Goal: Task Accomplishment & Management: Complete application form

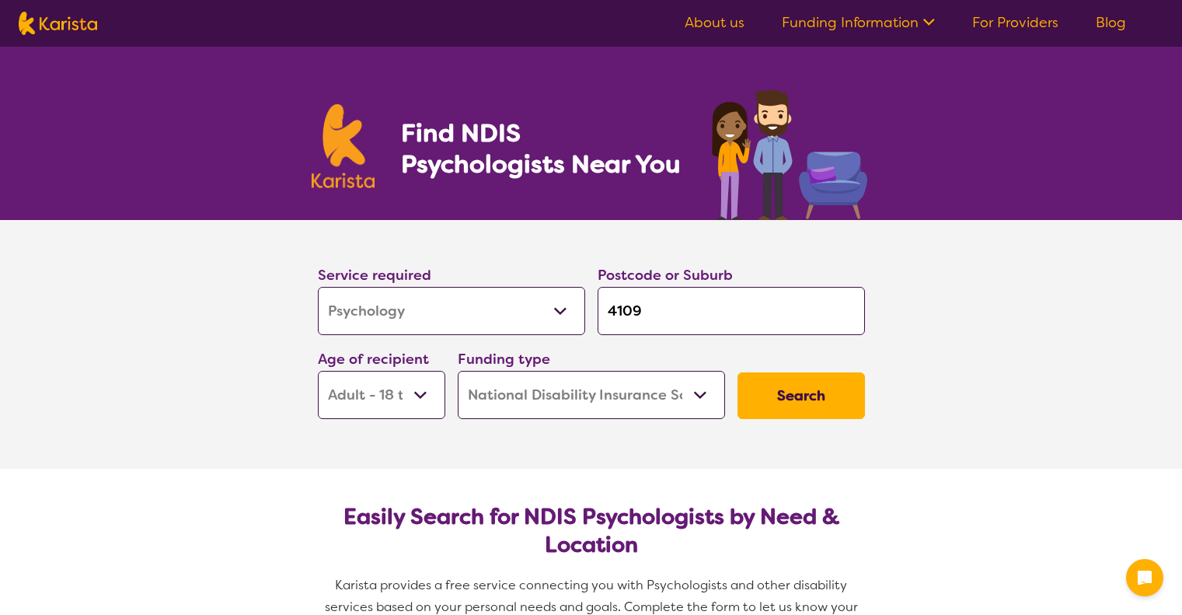
select select "Psychology"
select select "AD"
select select "NDIS"
select select "Psychology"
select select "AD"
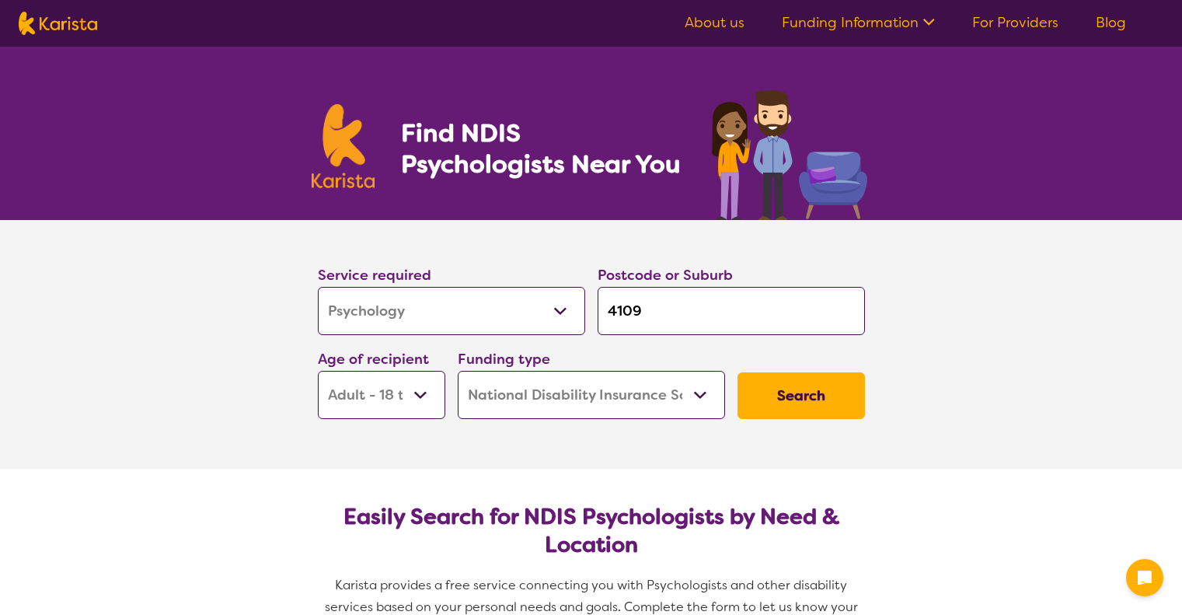
select select "NDIS"
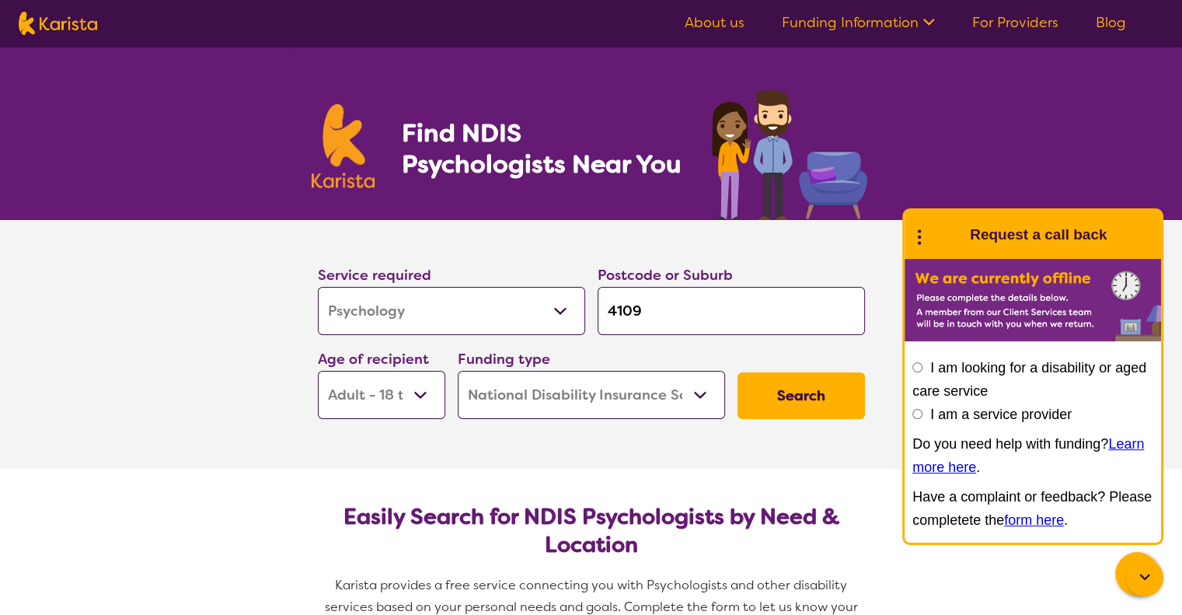
click at [786, 388] on button "Search" at bounding box center [800, 395] width 127 height 47
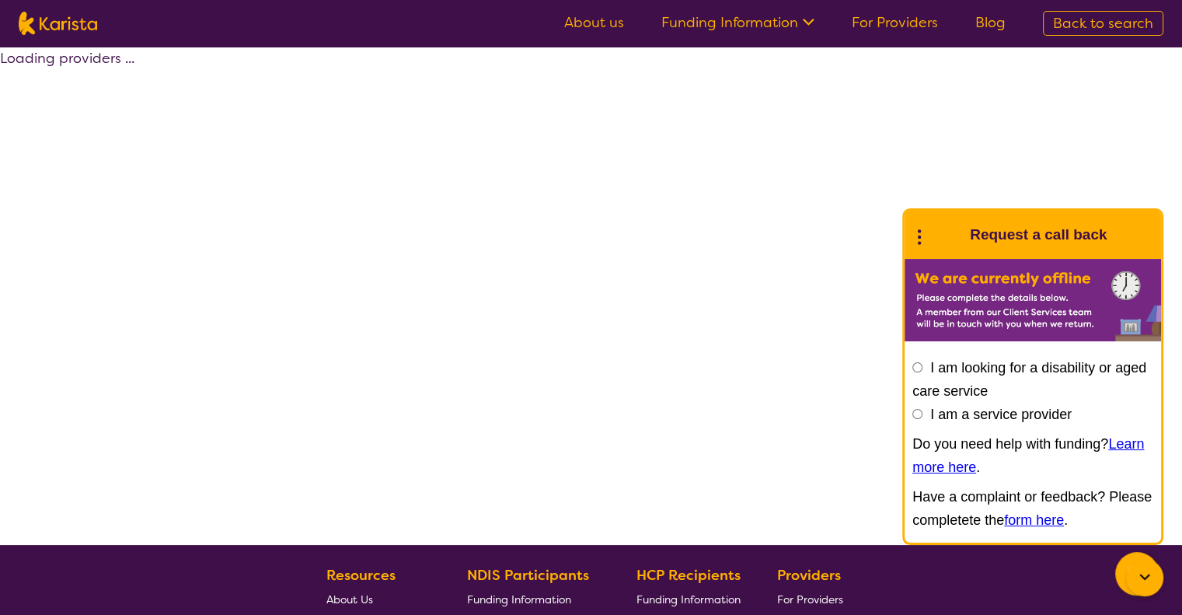
select select "by_score"
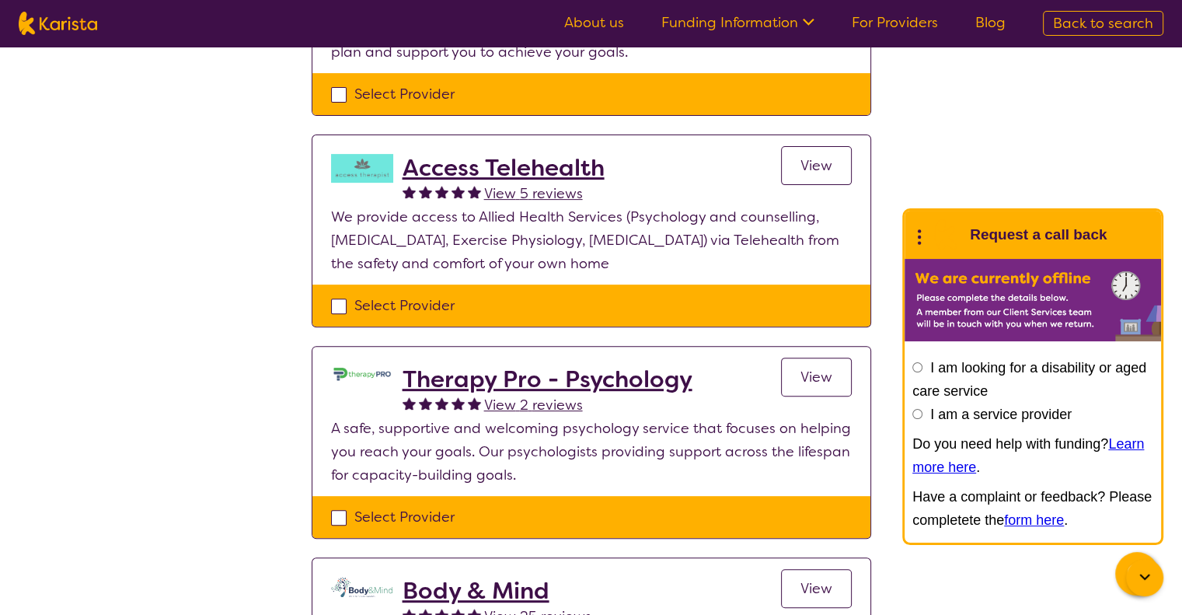
scroll to position [622, 0]
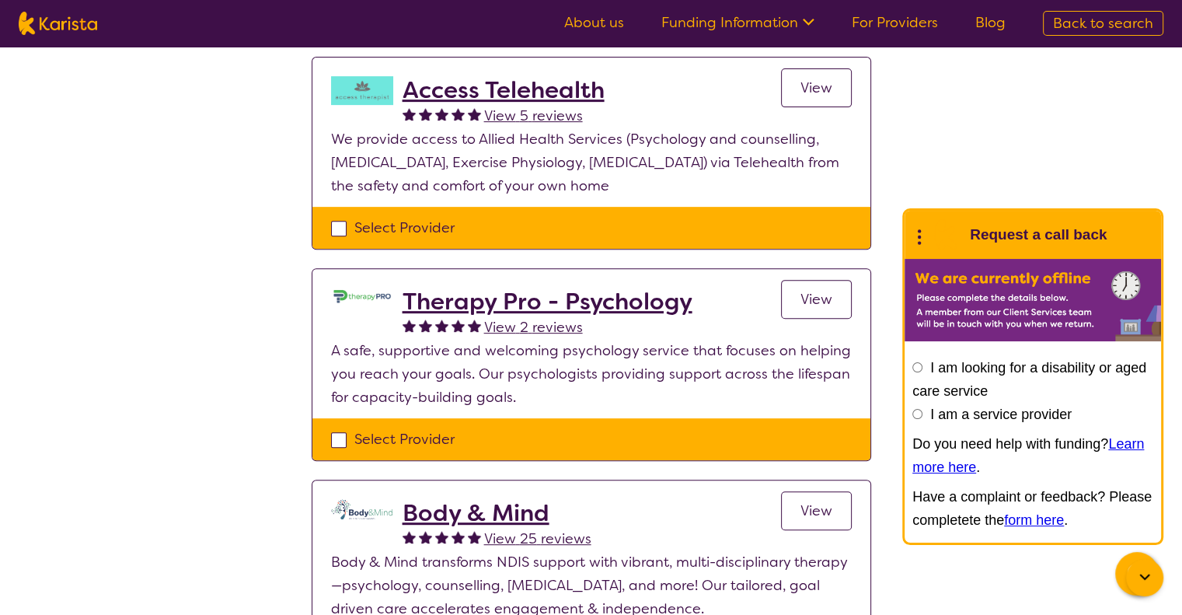
click at [611, 303] on h2 "Therapy Pro - Psychology" at bounding box center [548, 302] width 290 height 28
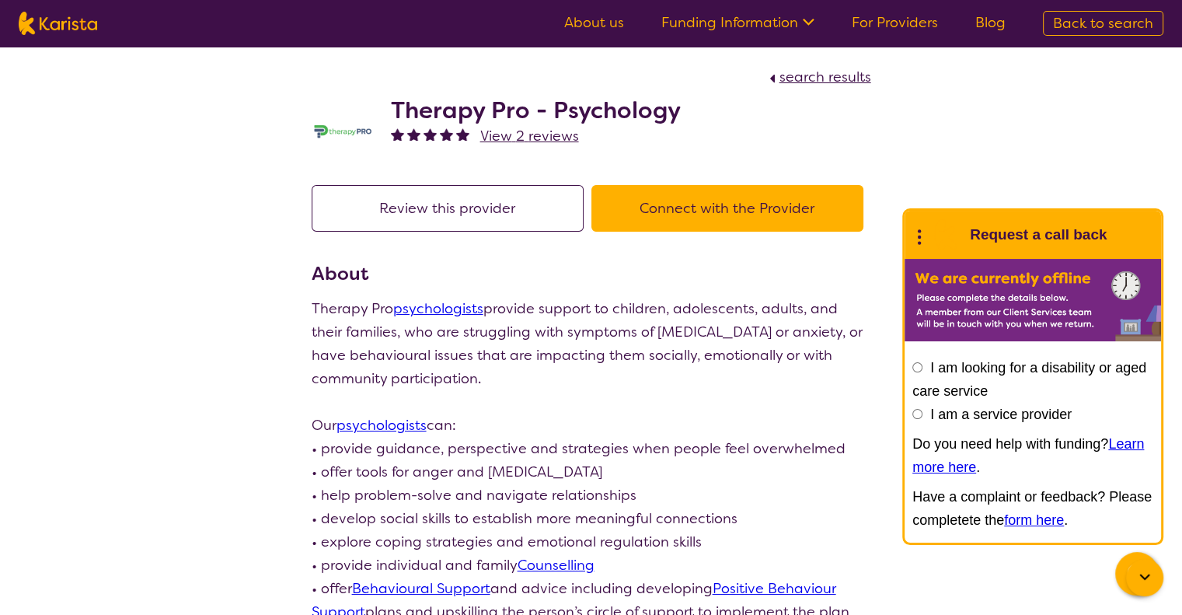
click at [722, 197] on button "Connect with the Provider" at bounding box center [727, 208] width 272 height 47
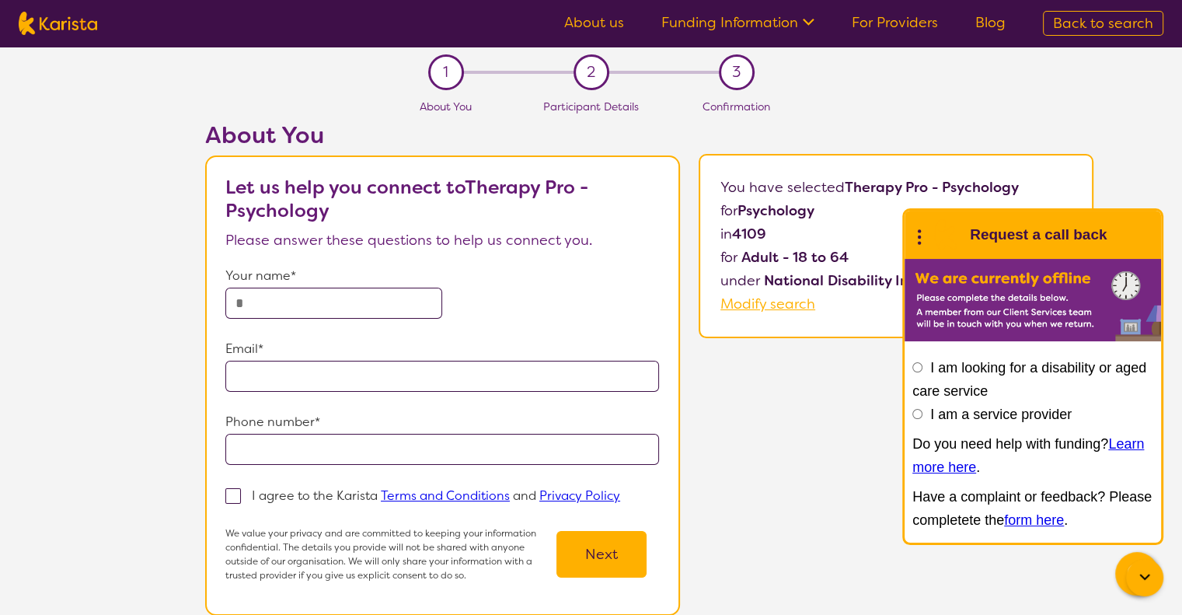
click at [314, 298] on input "text" at bounding box center [333, 303] width 217 height 31
type input "**********"
drag, startPoint x: 516, startPoint y: 372, endPoint x: 289, endPoint y: 382, distance: 227.1
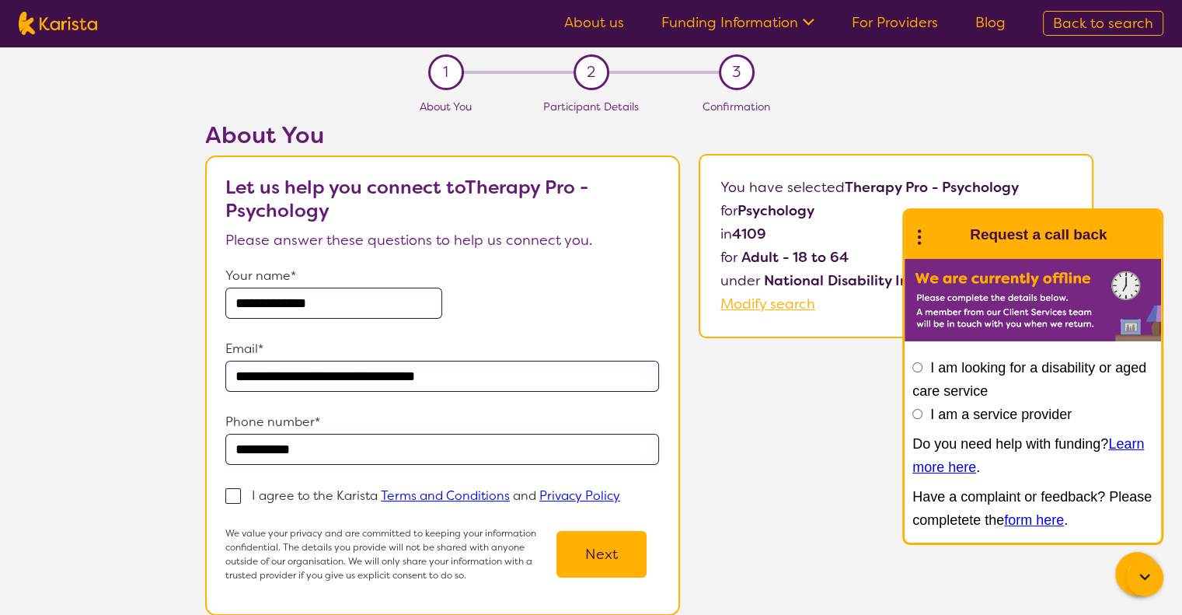
click at [289, 382] on input "**********" at bounding box center [442, 376] width 434 height 31
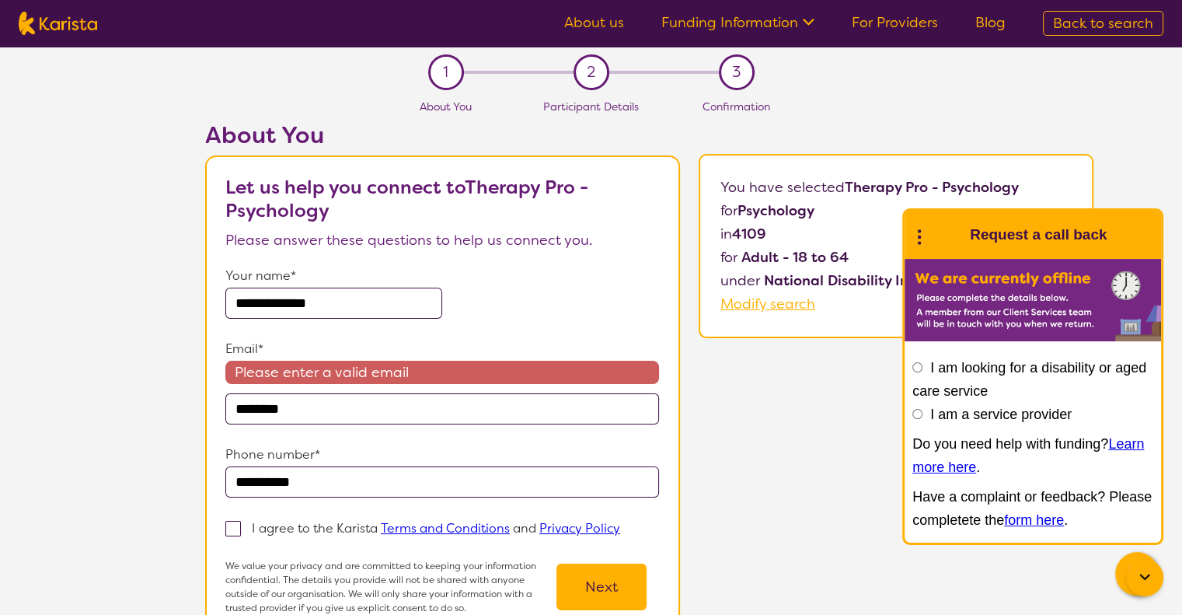
type input "**********"
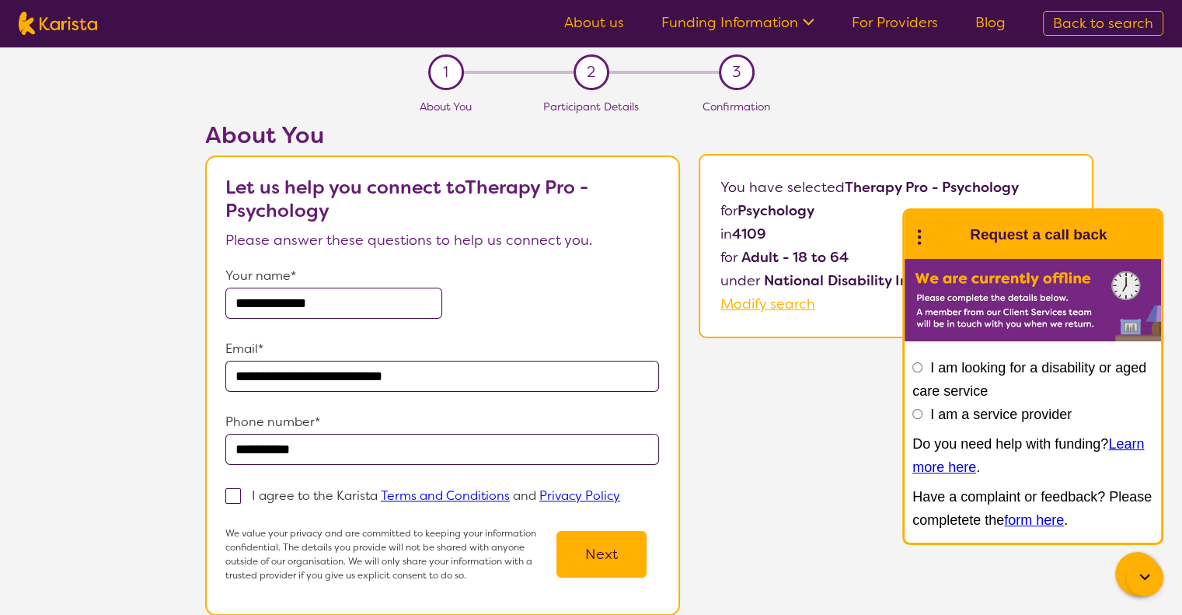
drag, startPoint x: 391, startPoint y: 454, endPoint x: 162, endPoint y: 432, distance: 230.3
click at [162, 432] on div "**********" at bounding box center [649, 377] width 1065 height 513
paste input "**"
type input "**********"
click at [233, 492] on span at bounding box center [233, 496] width 16 height 16
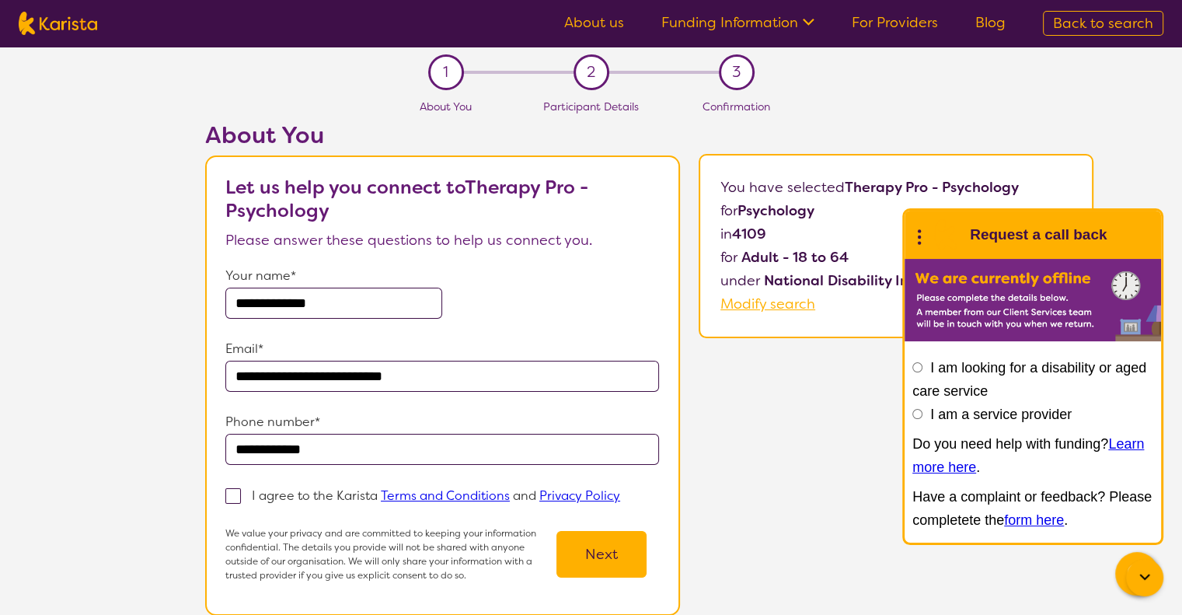
click at [620, 492] on input "I agree to the Karista Terms and Conditions and Privacy Policy" at bounding box center [625, 495] width 10 height 10
checkbox input "true"
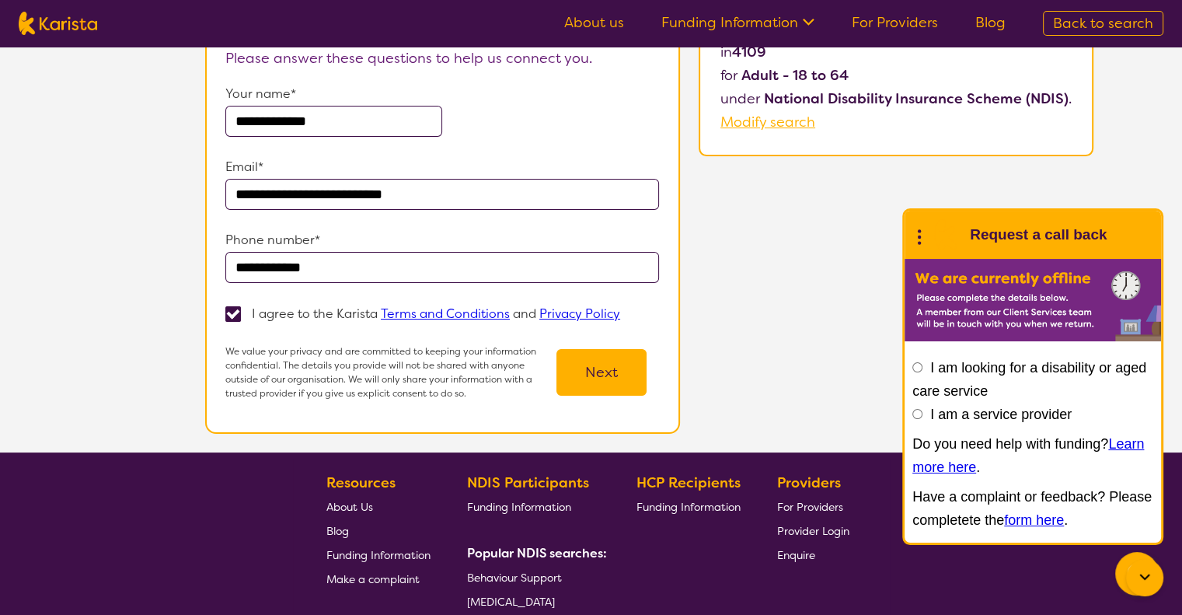
scroll to position [155, 0]
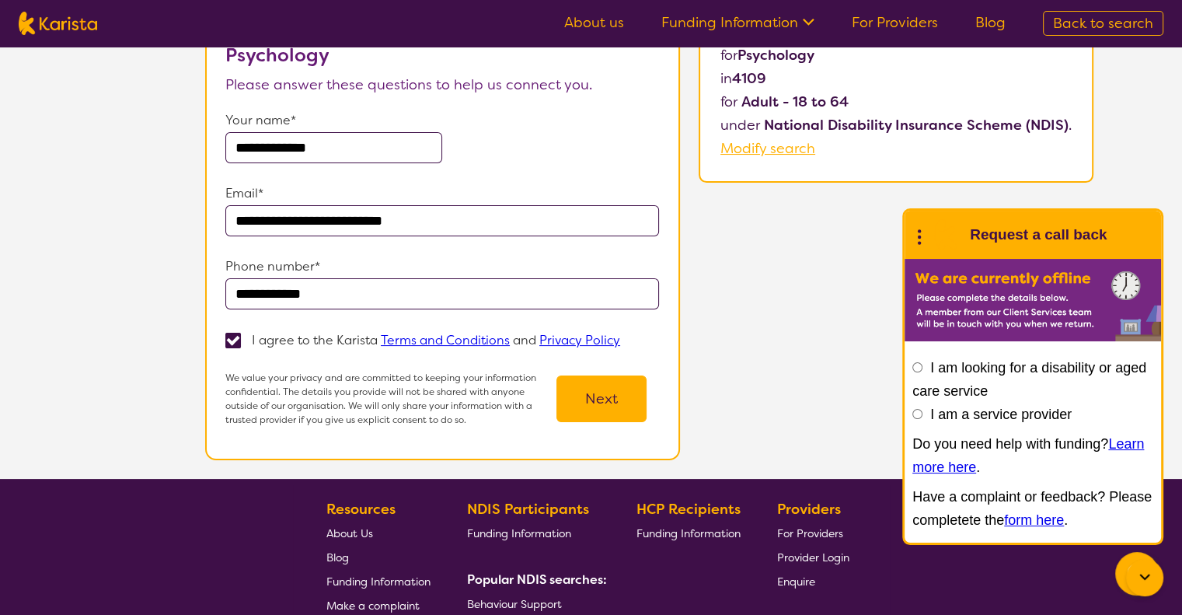
click at [605, 406] on button "Next" at bounding box center [601, 398] width 90 height 47
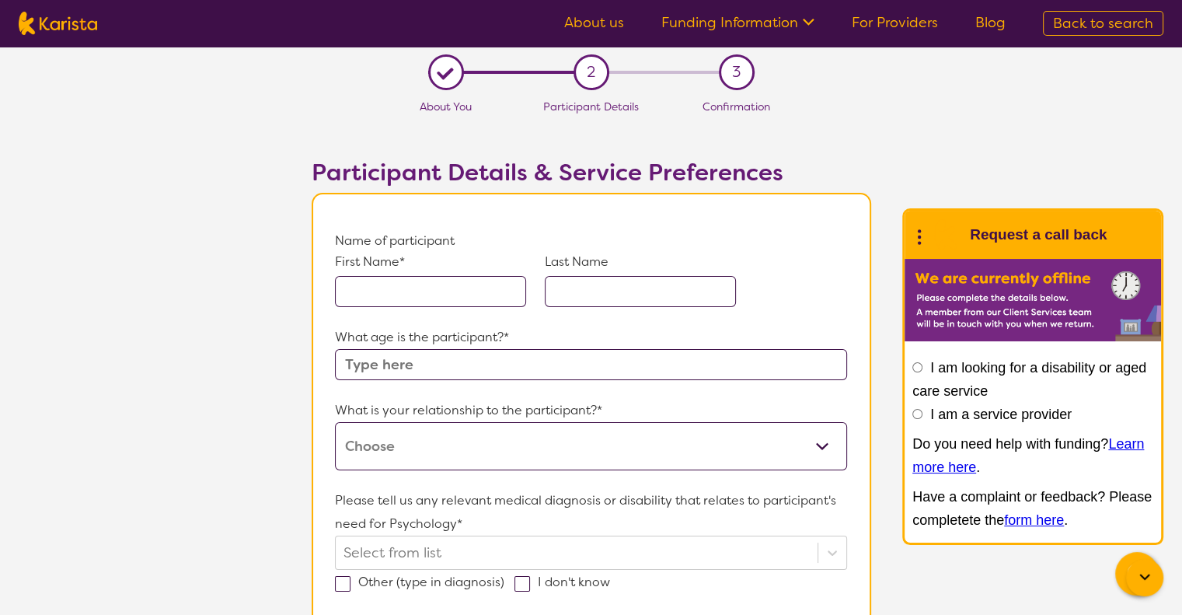
click at [469, 288] on input "text" at bounding box center [430, 291] width 191 height 31
type input "NA"
click at [612, 273] on div "Last Name" at bounding box center [640, 280] width 191 height 54
click at [612, 278] on input "text" at bounding box center [640, 291] width 191 height 31
type input "NA"
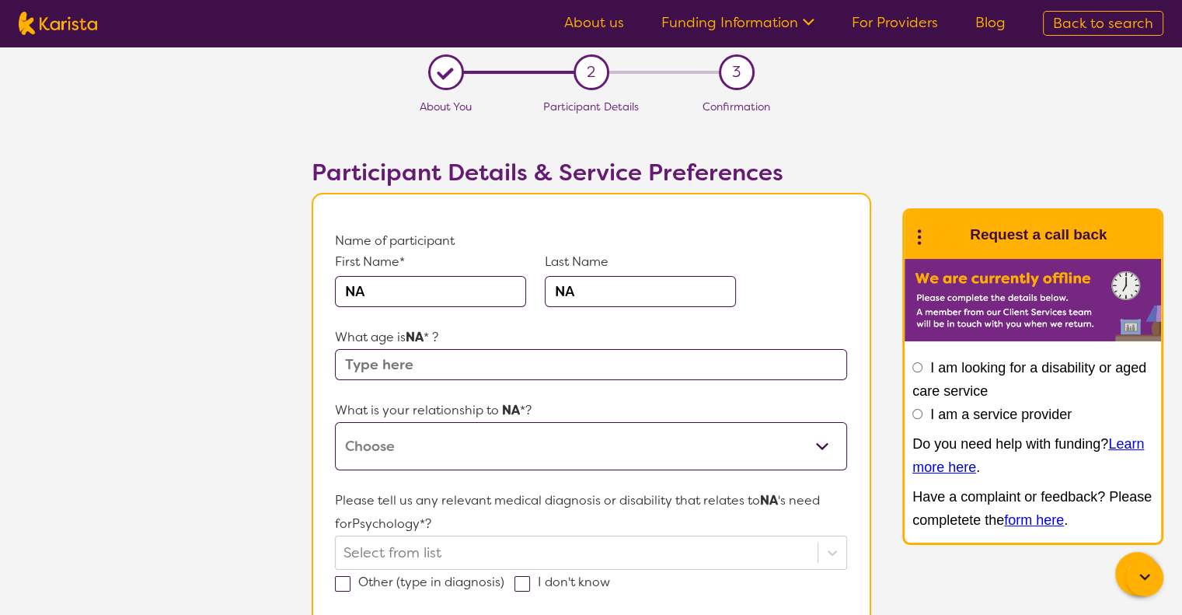
click at [476, 369] on input "text" at bounding box center [590, 364] width 511 height 31
type input "N"
type input "20s"
click at [463, 442] on select "This request is for myself I am their parent I am their child I am their spouse…" at bounding box center [590, 446] width 511 height 48
select select "I am their Support Coordinator"
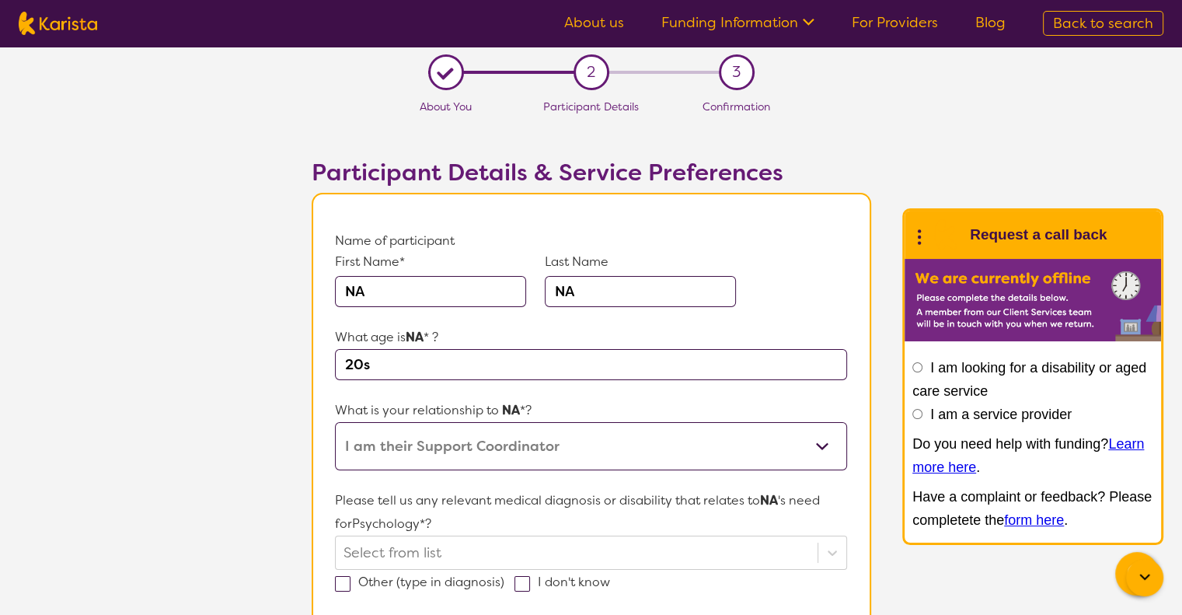
click at [335, 422] on select "This request is for myself I am their parent I am their child I am their spouse…" at bounding box center [590, 446] width 511 height 48
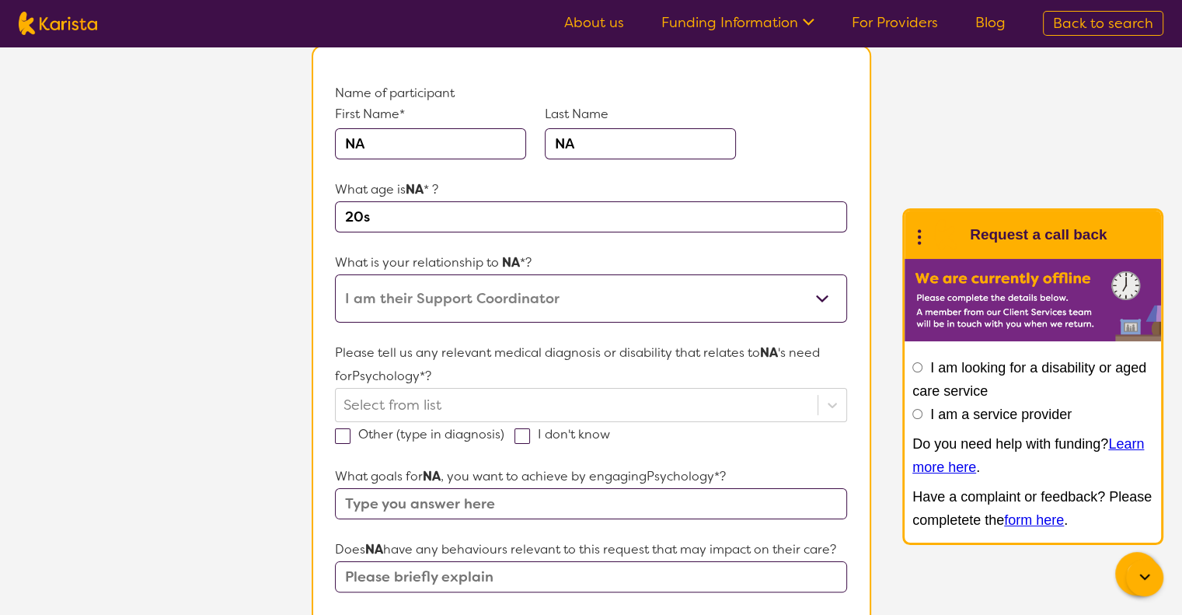
scroll to position [155, 0]
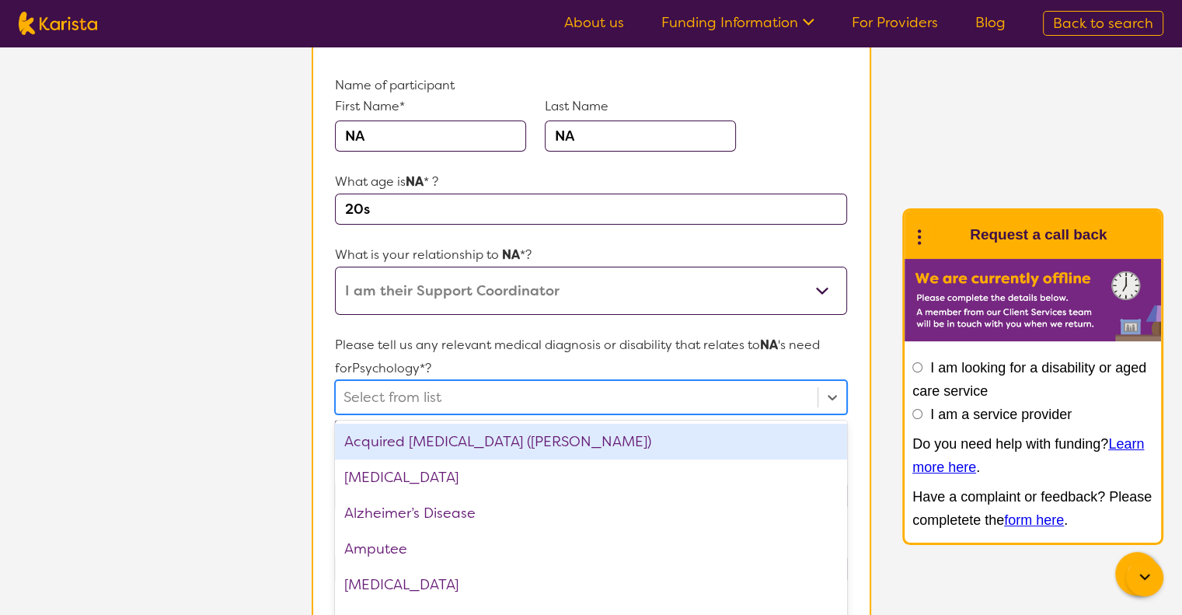
click at [597, 388] on div "Please tell us any relevant medical diagnosis or disability that relates to NA …" at bounding box center [590, 385] width 511 height 105
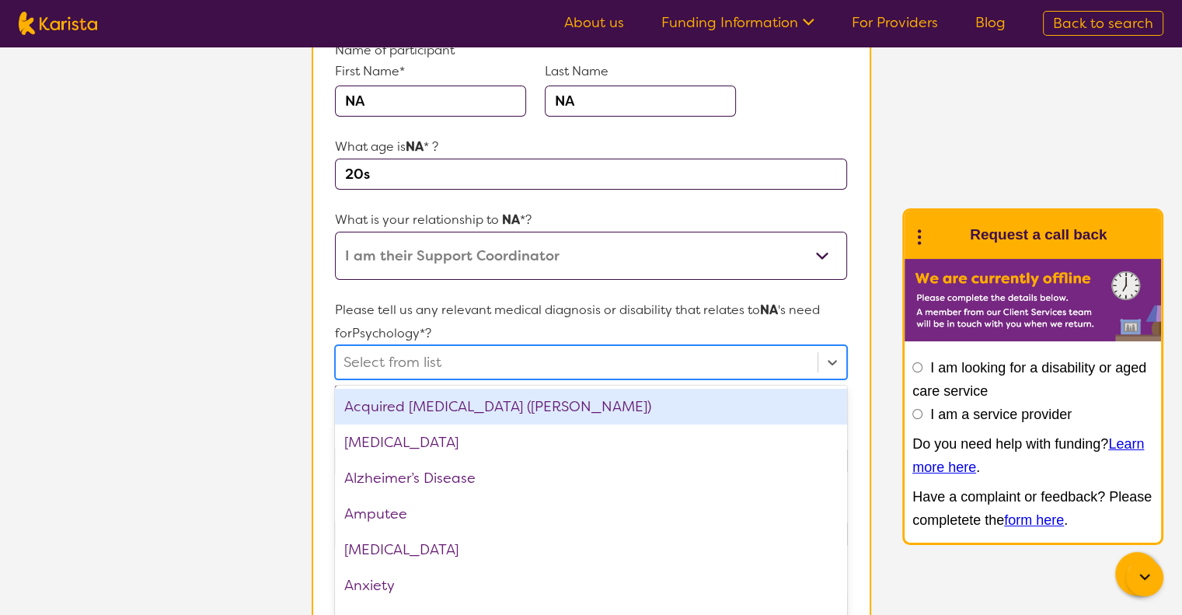
scroll to position [198, 0]
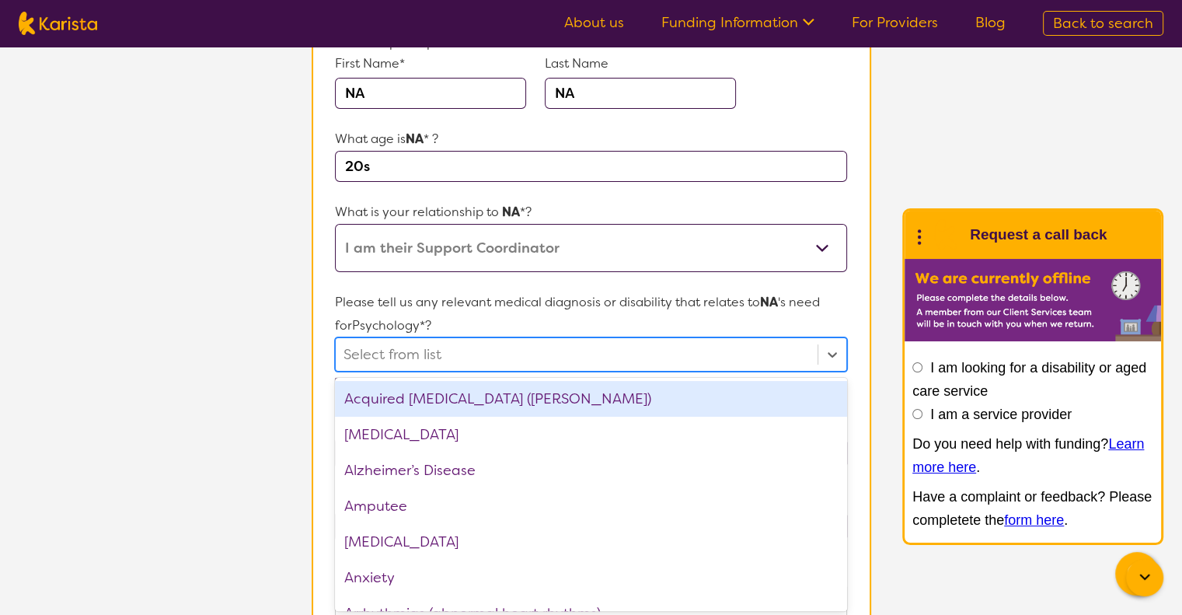
click at [167, 273] on section "L About You 2 Participant Details 3 Confirmation Participant Details & Service …" at bounding box center [591, 509] width 1182 height 1323
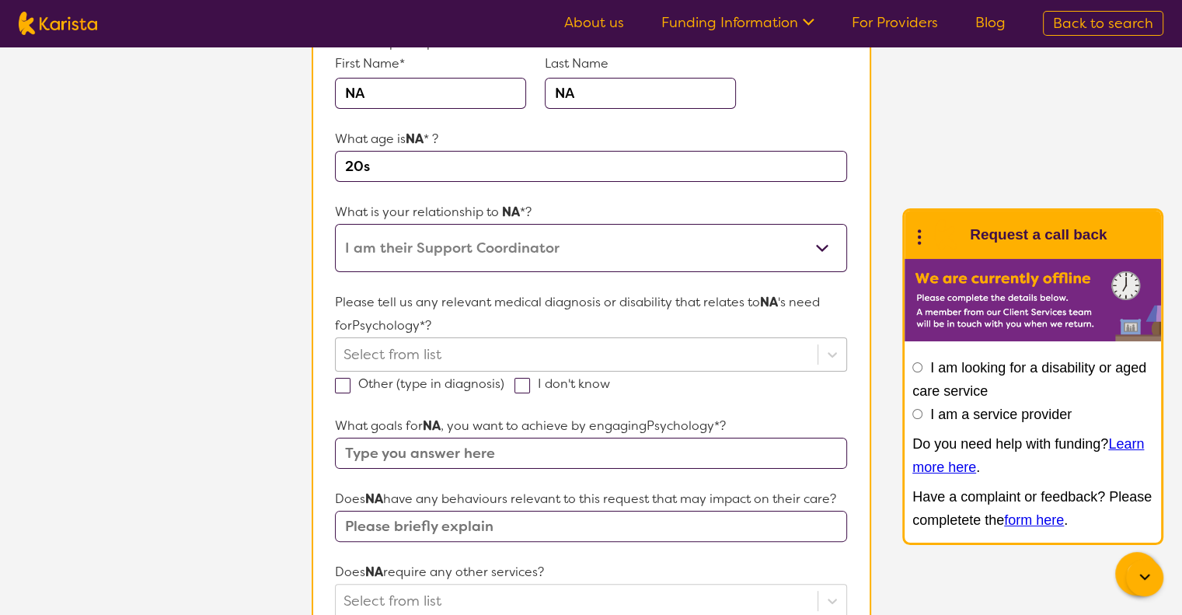
click at [514, 350] on div at bounding box center [575, 354] width 465 height 26
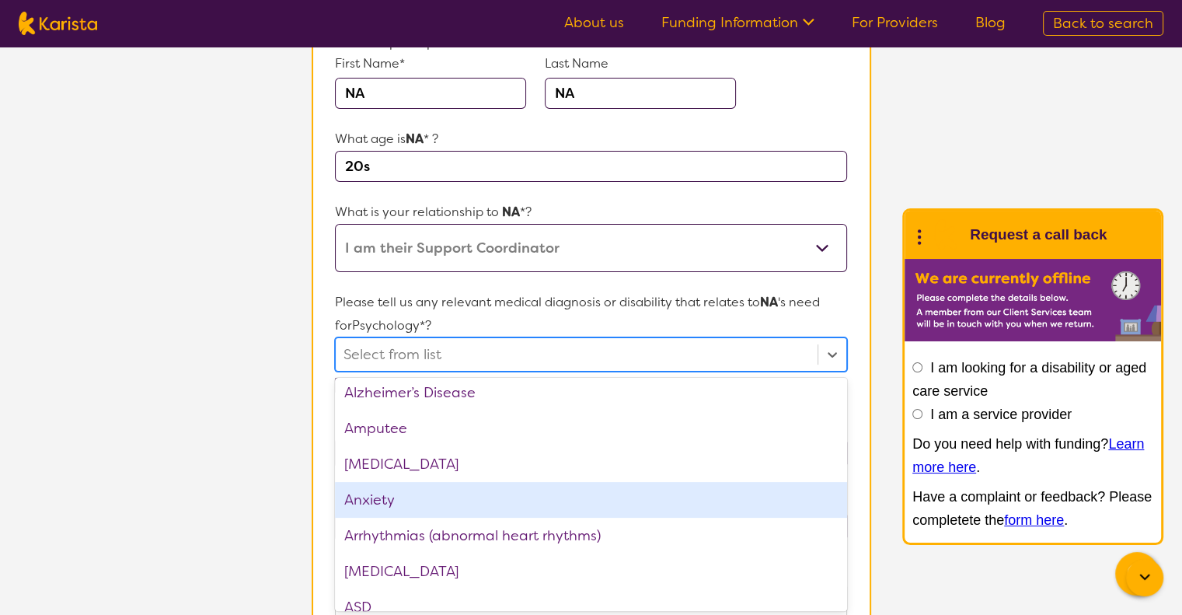
scroll to position [155, 0]
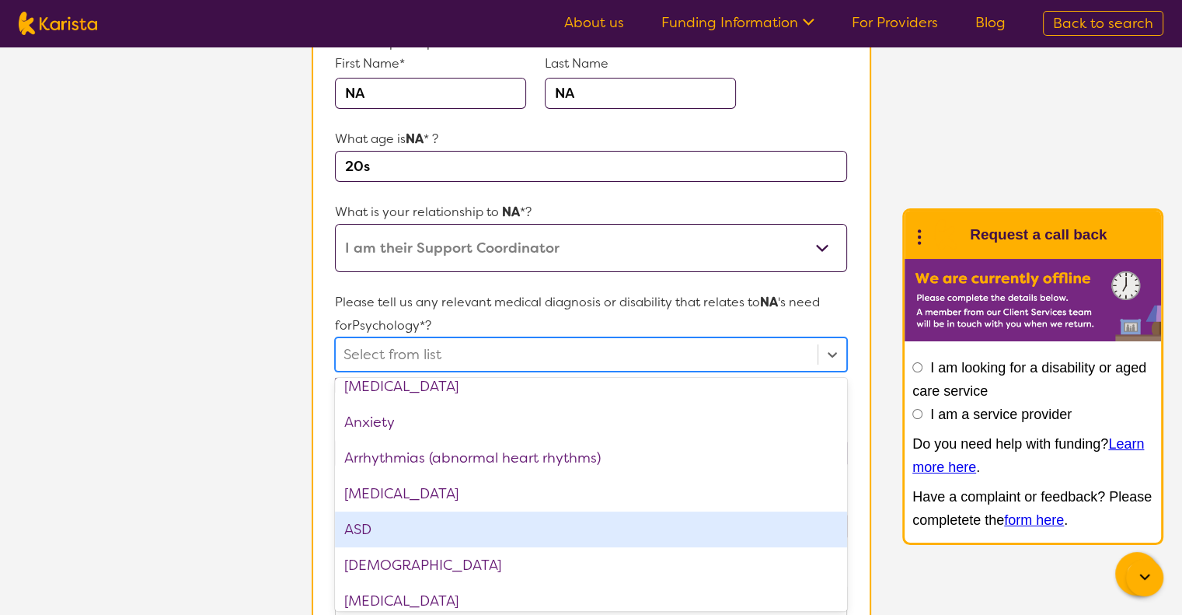
click at [407, 531] on div "ASD" at bounding box center [590, 529] width 511 height 36
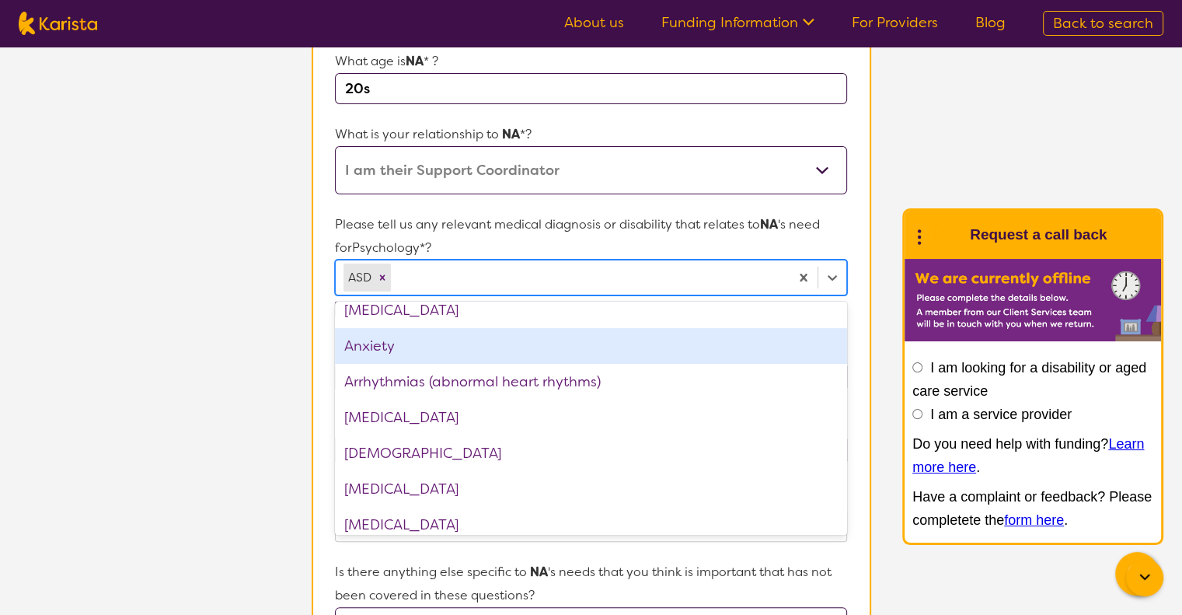
click at [429, 350] on div "Anxiety" at bounding box center [590, 346] width 511 height 36
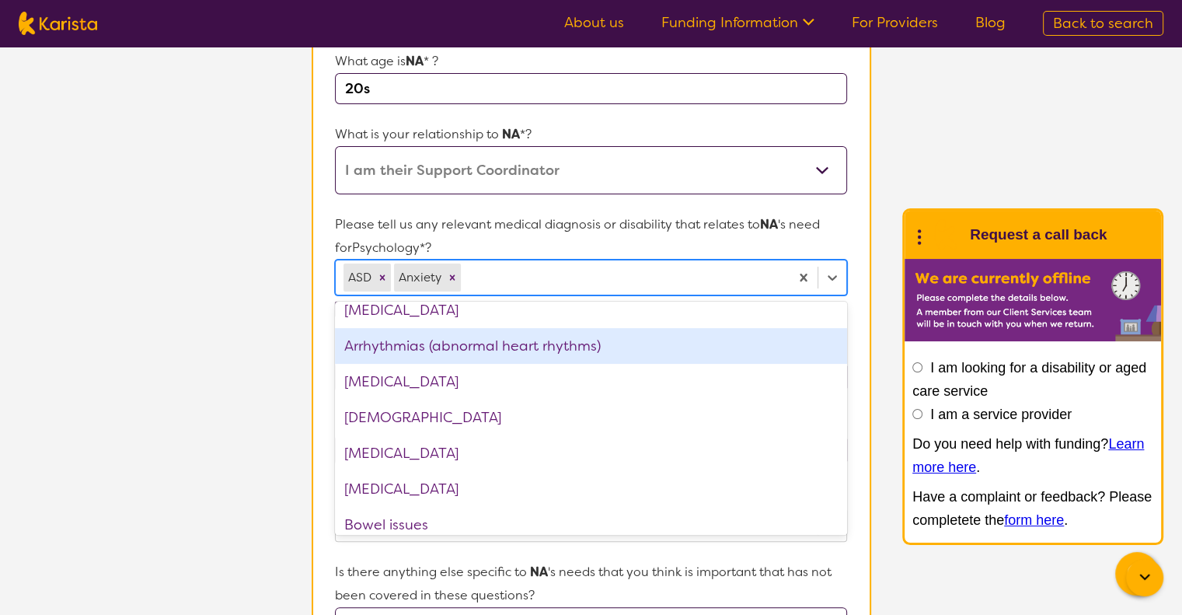
click at [252, 354] on section "L About You 2 Participant Details 3 Confirmation Participant Details & Service …" at bounding box center [591, 433] width 1182 height 1324
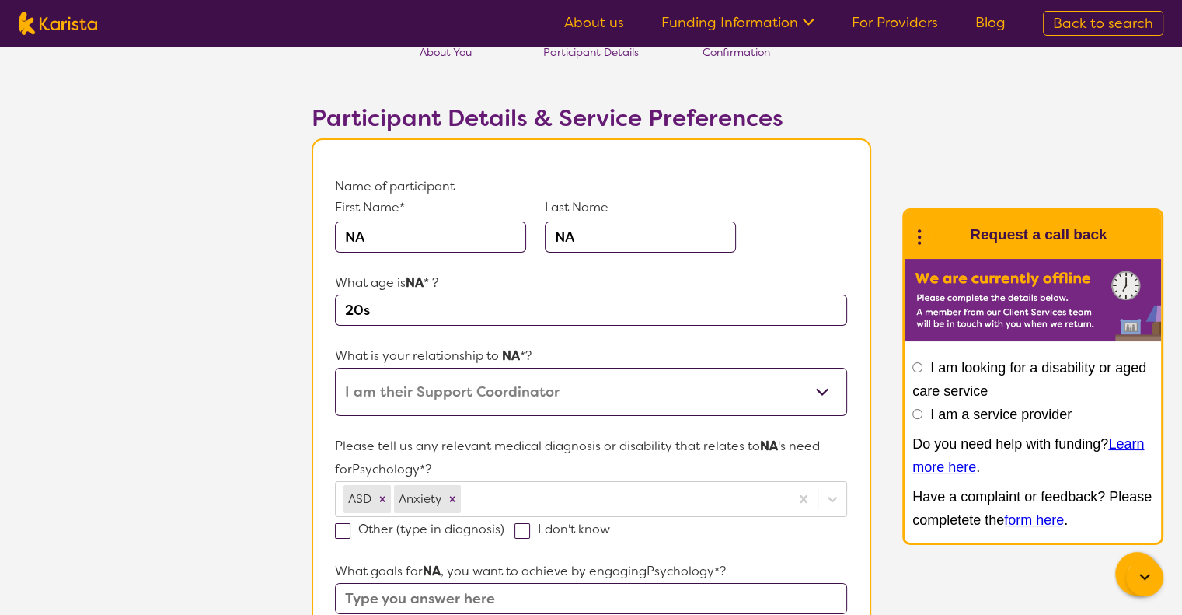
scroll to position [0, 0]
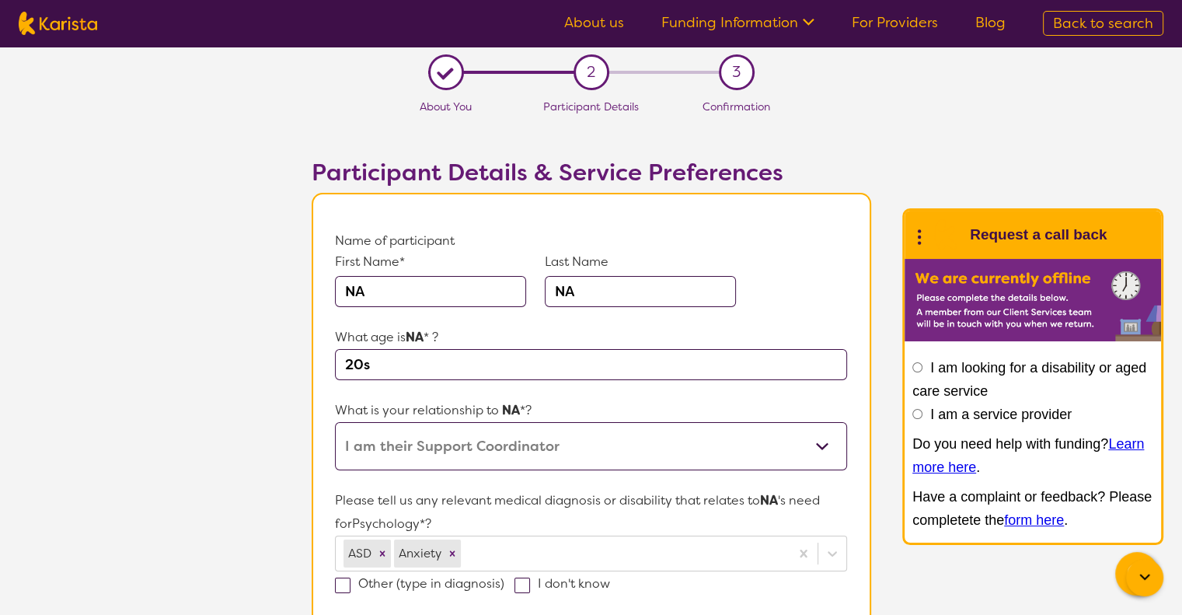
click at [1102, 23] on span "Back to search" at bounding box center [1103, 23] width 100 height 19
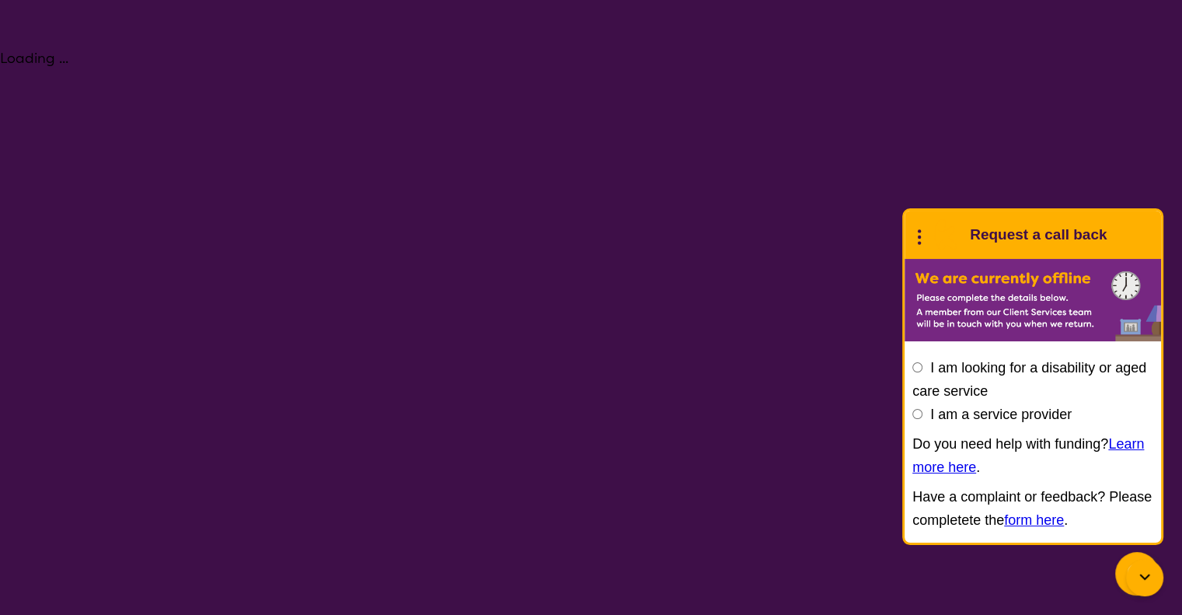
select select "Psychology"
select select "AD"
select select "NDIS"
select select "Psychology"
select select "AD"
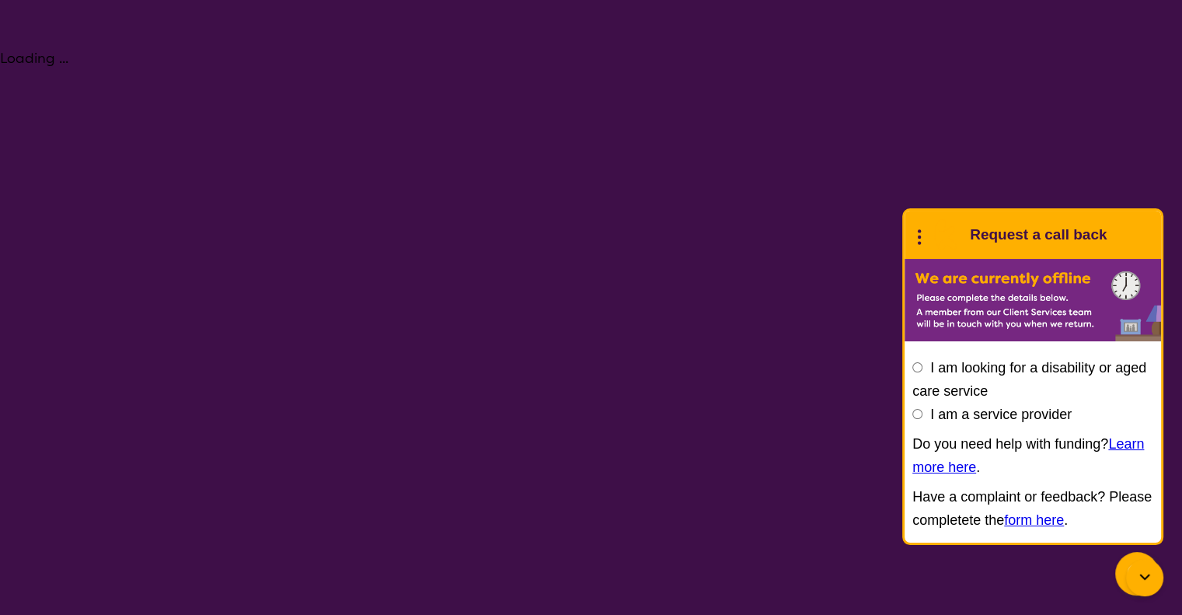
select select "NDIS"
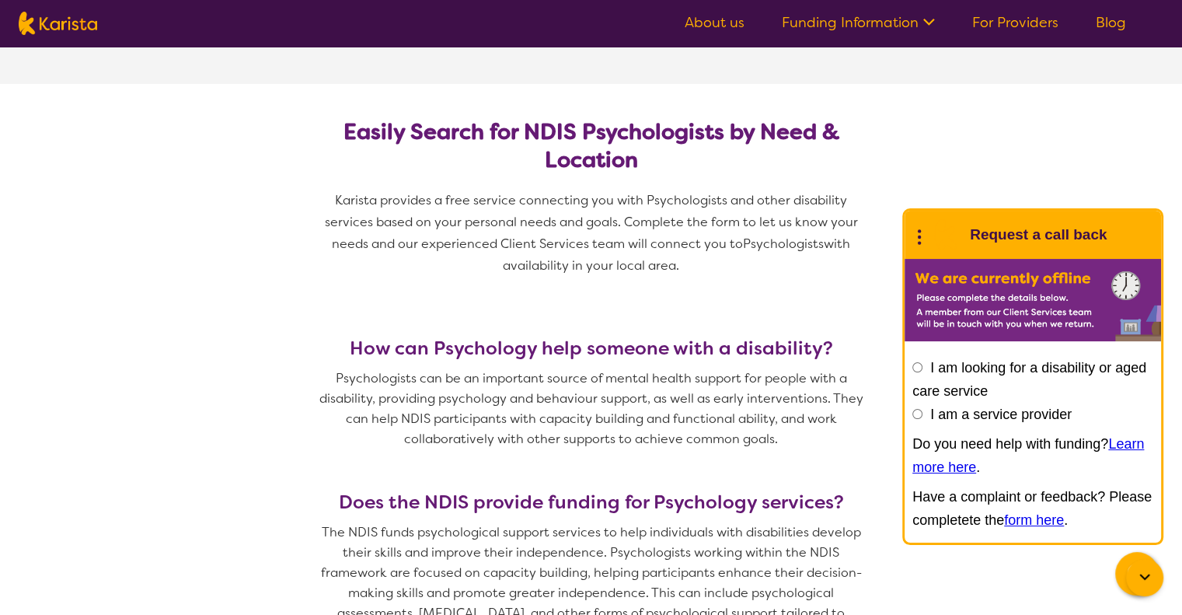
scroll to position [233, 0]
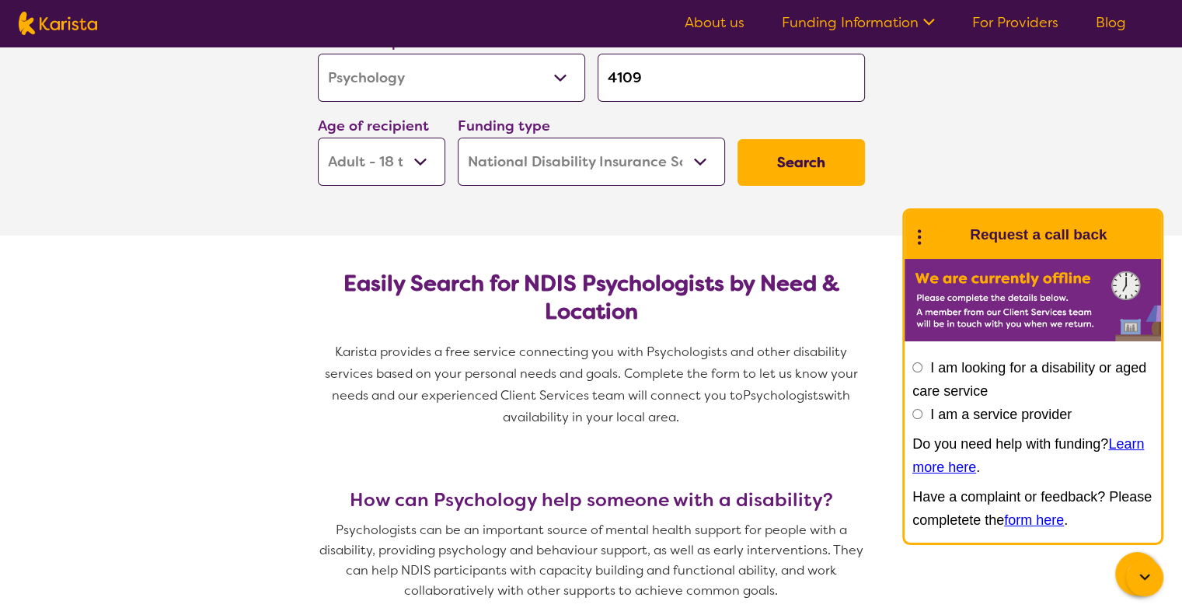
click at [800, 161] on button "Search" at bounding box center [800, 162] width 127 height 47
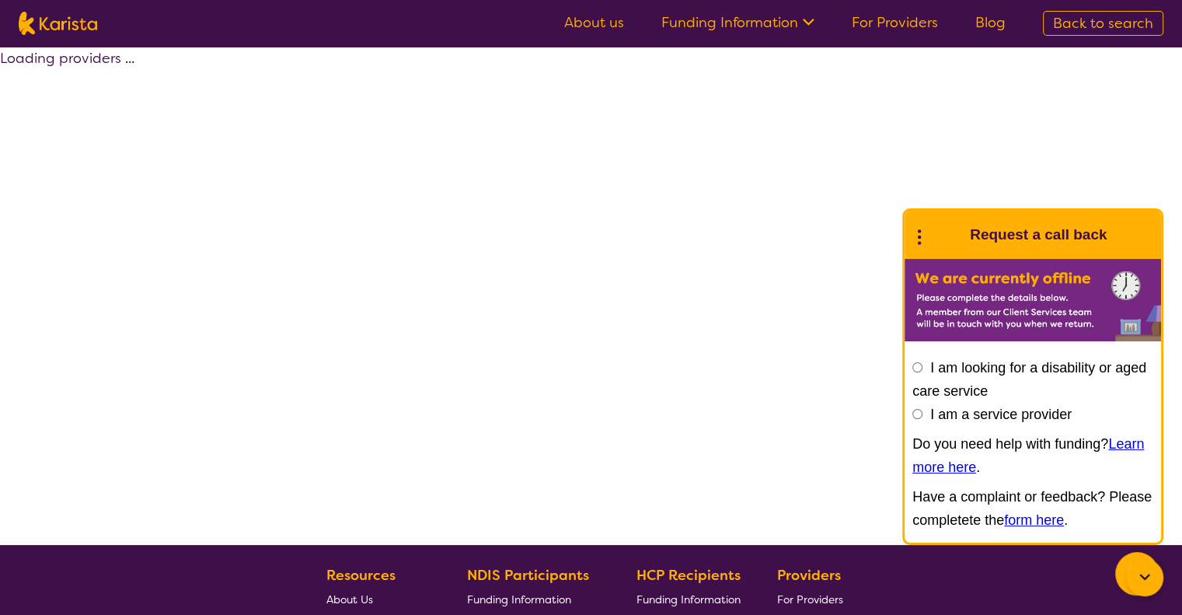
select select "by_score"
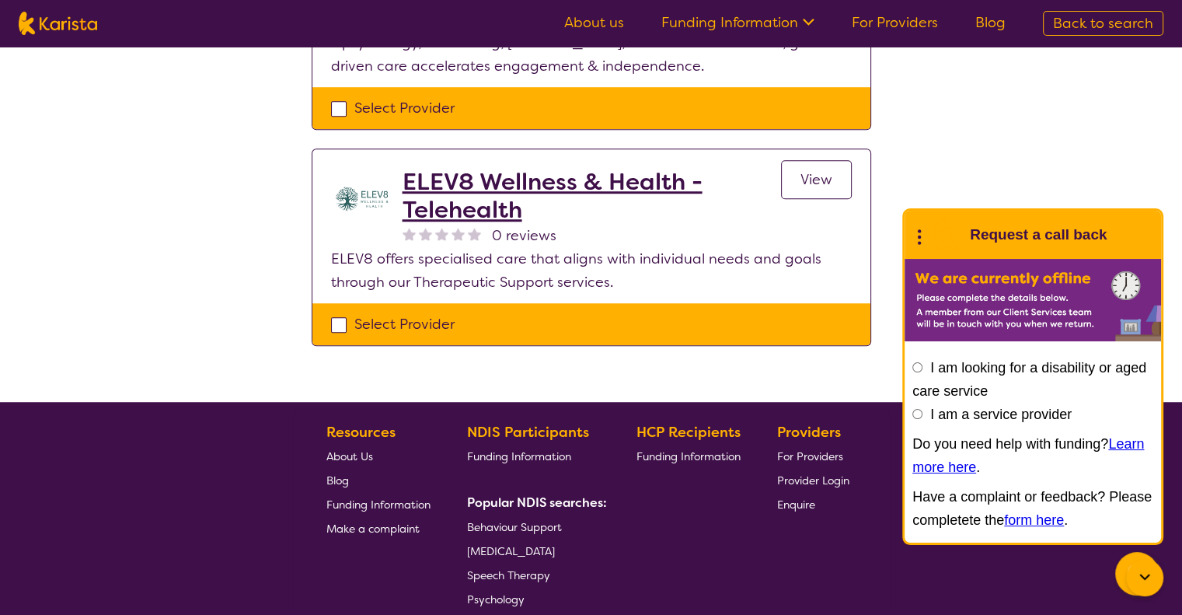
scroll to position [1010, 0]
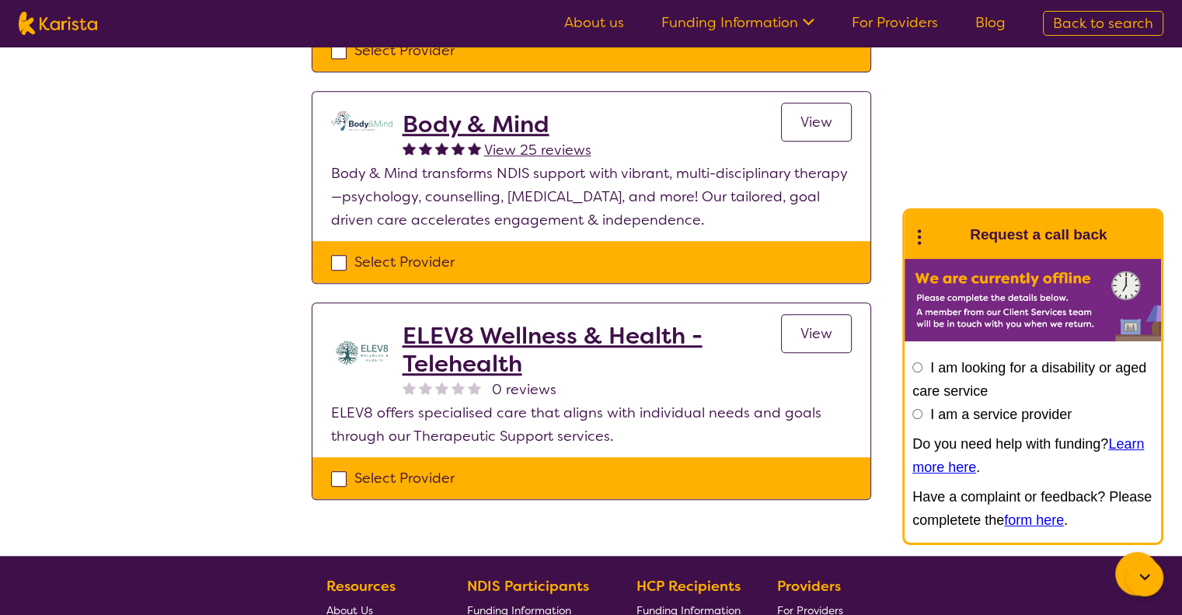
select select "Psychology"
select select "AD"
select select "NDIS"
select select "Psychology"
select select "AD"
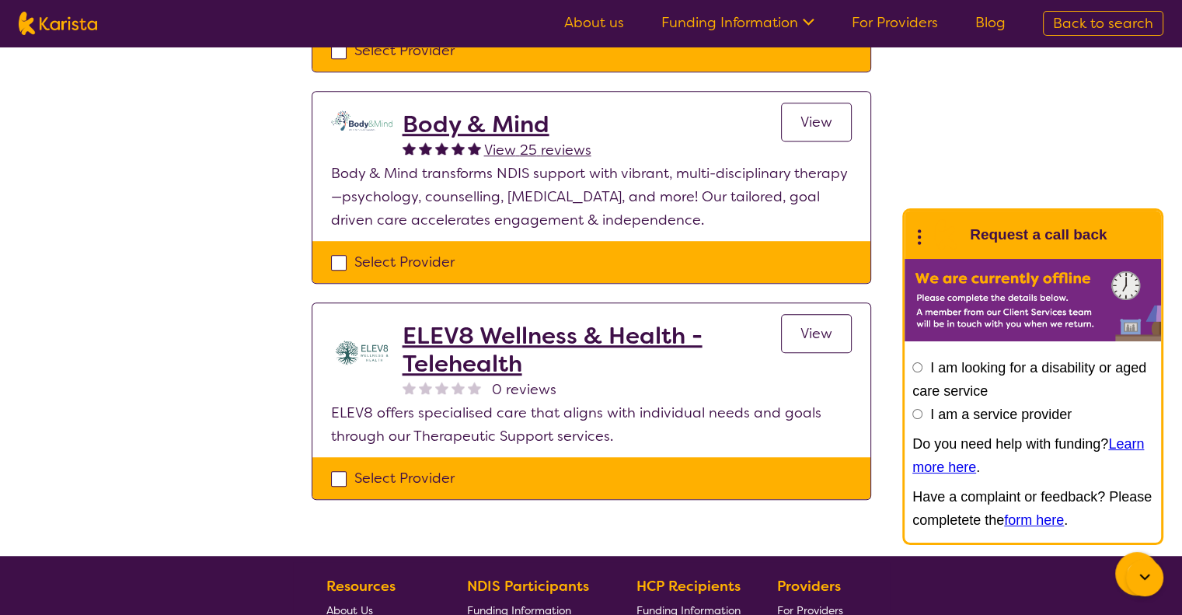
select select "NDIS"
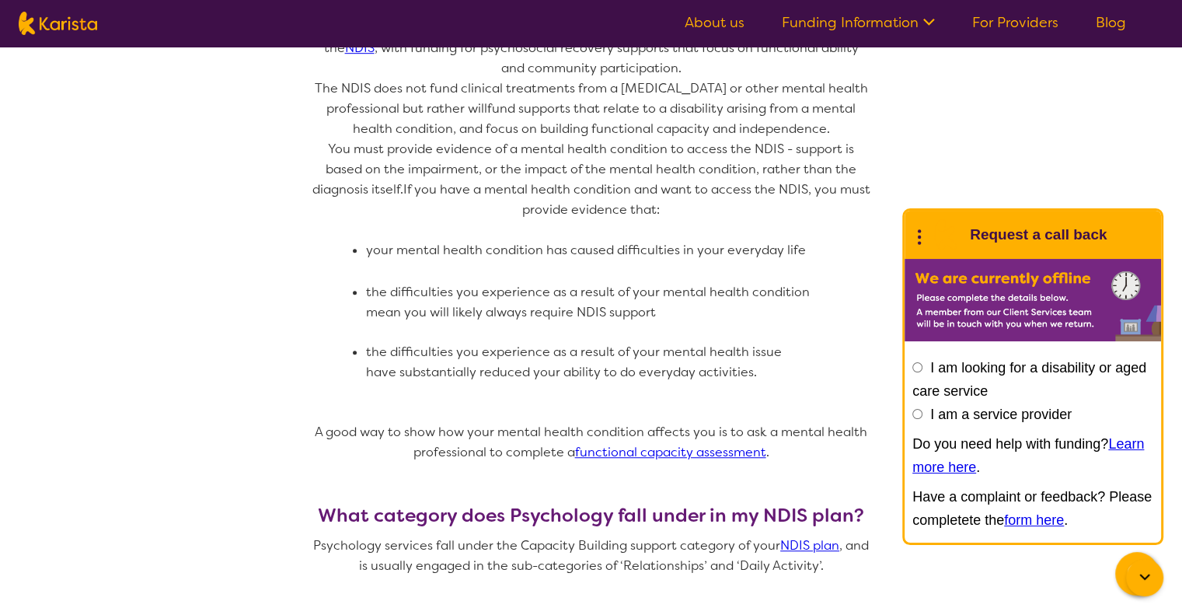
scroll to position [233, 0]
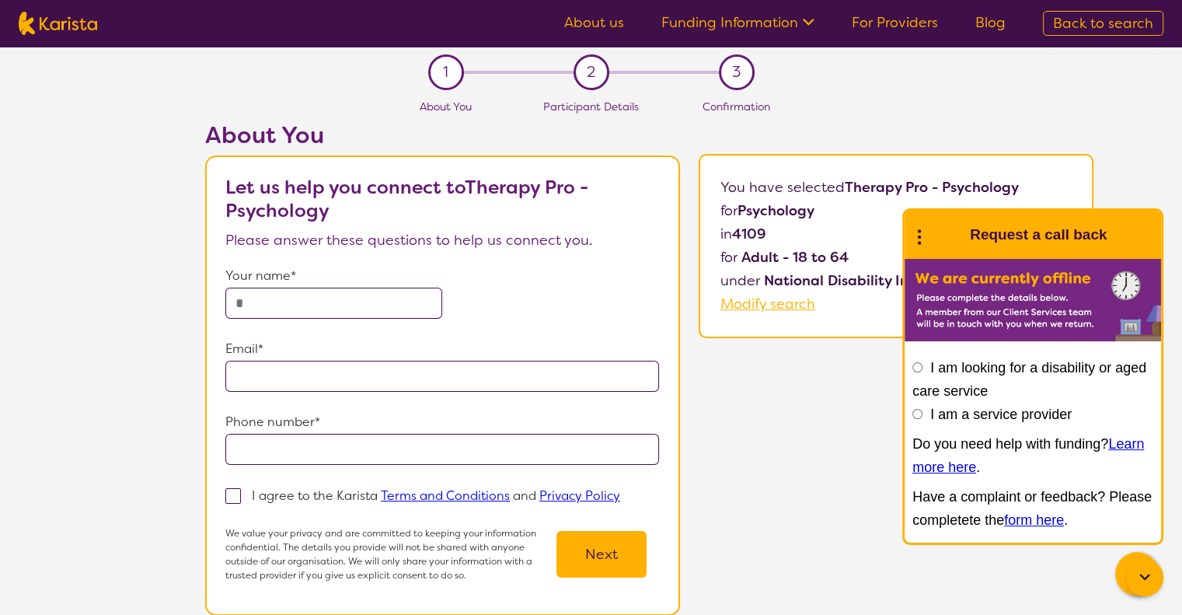
scroll to position [155, 0]
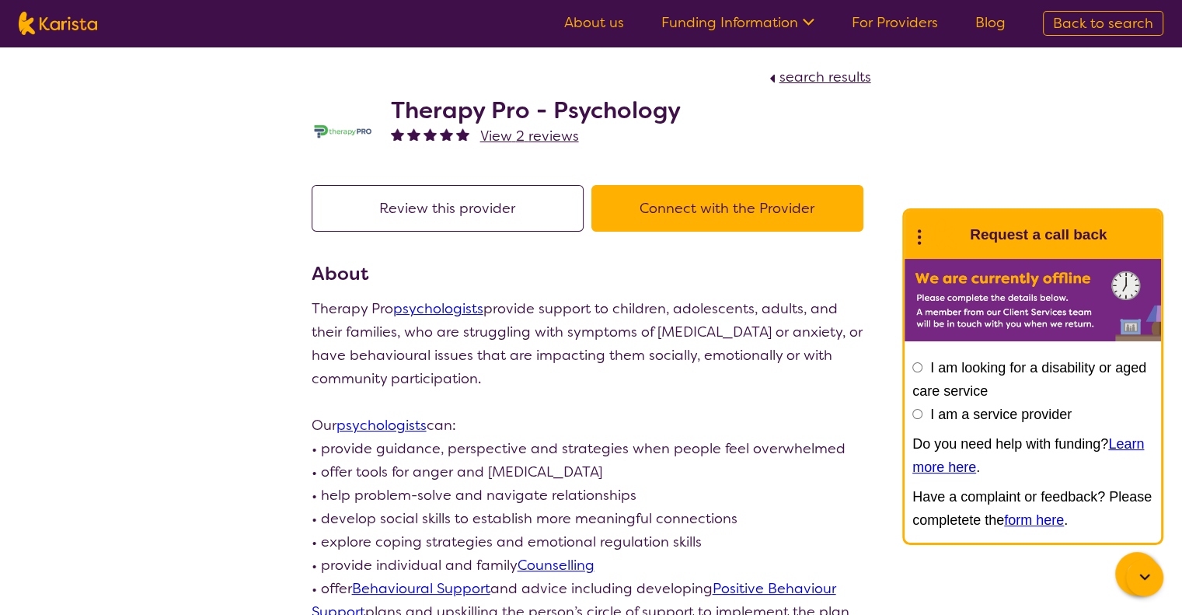
select select "by_score"
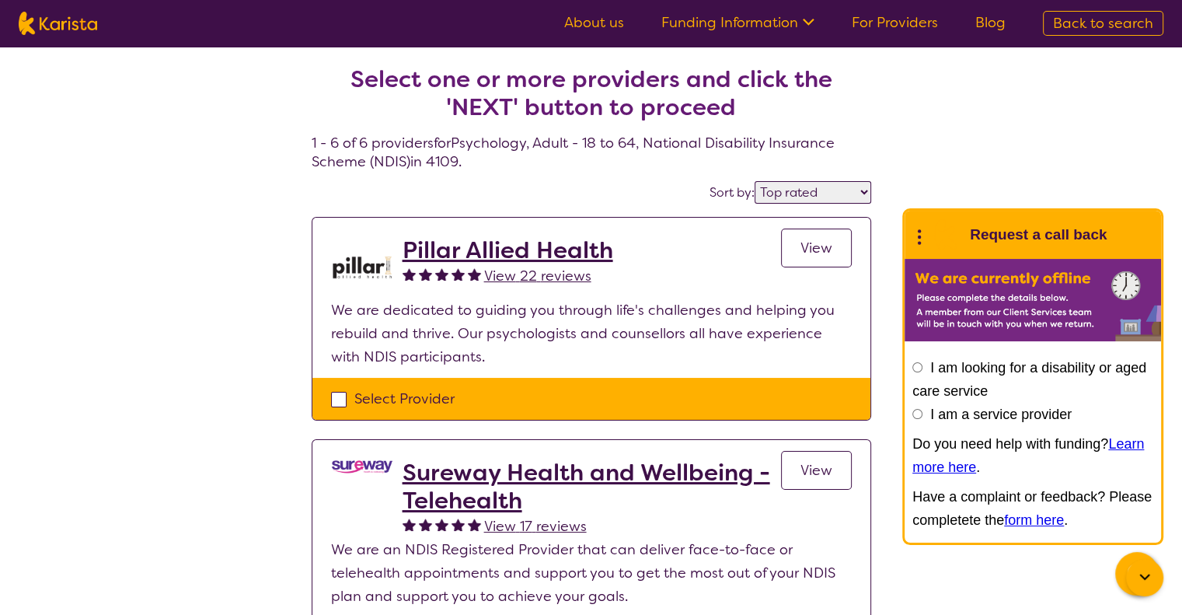
scroll to position [622, 0]
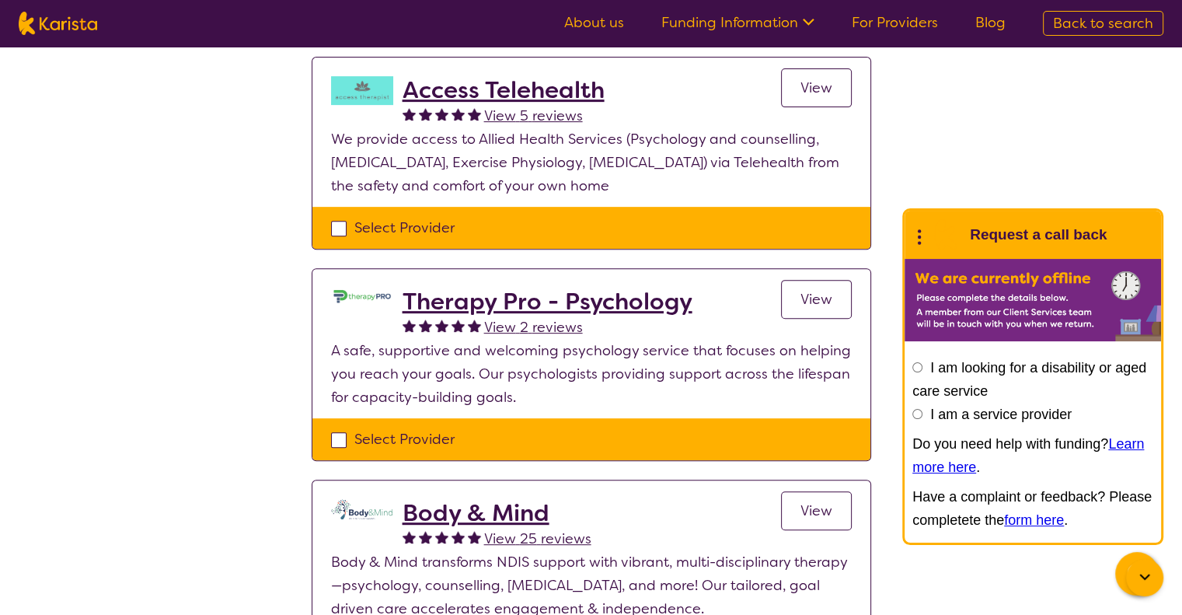
select select "Psychology"
select select "AD"
select select "NDIS"
select select "Psychology"
select select "AD"
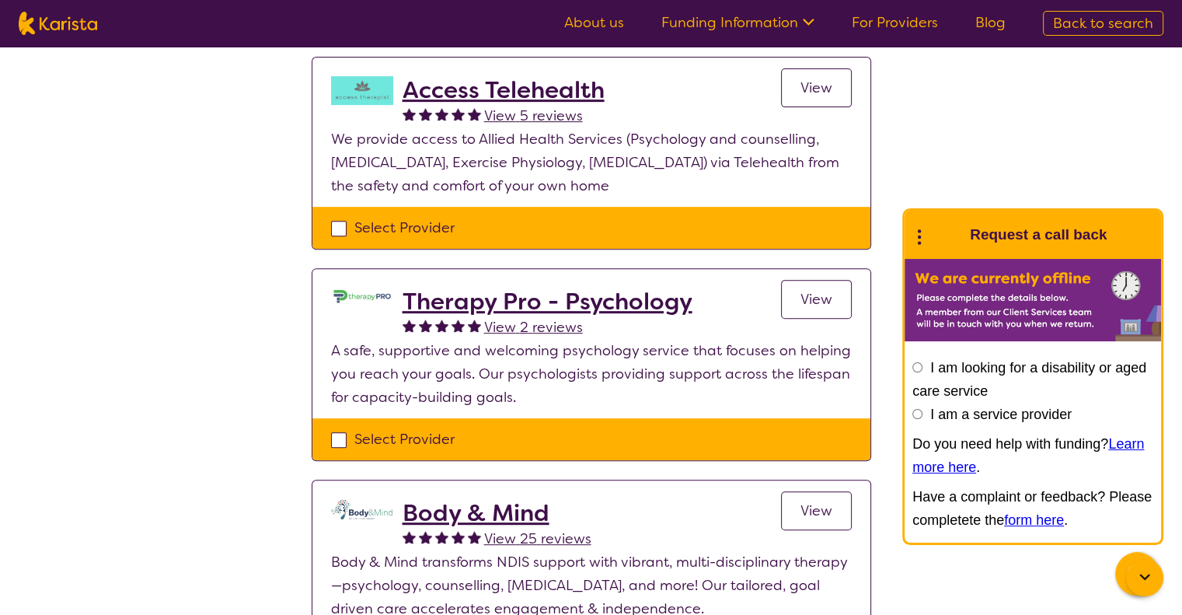
select select "NDIS"
